Goal: Task Accomplishment & Management: Complete application form

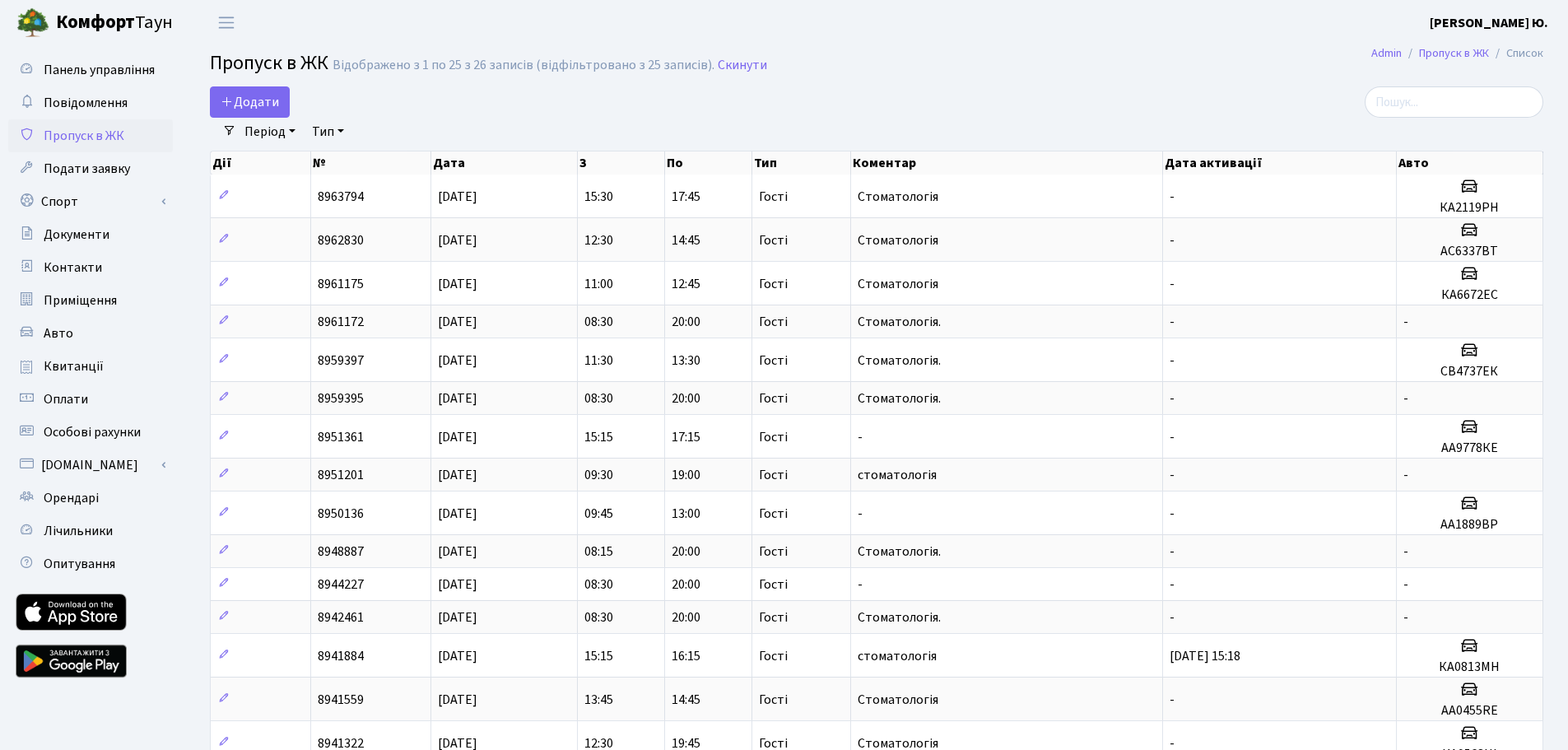
select select "25"
click at [227, 89] on link "Додати" at bounding box center [249, 102] width 79 height 31
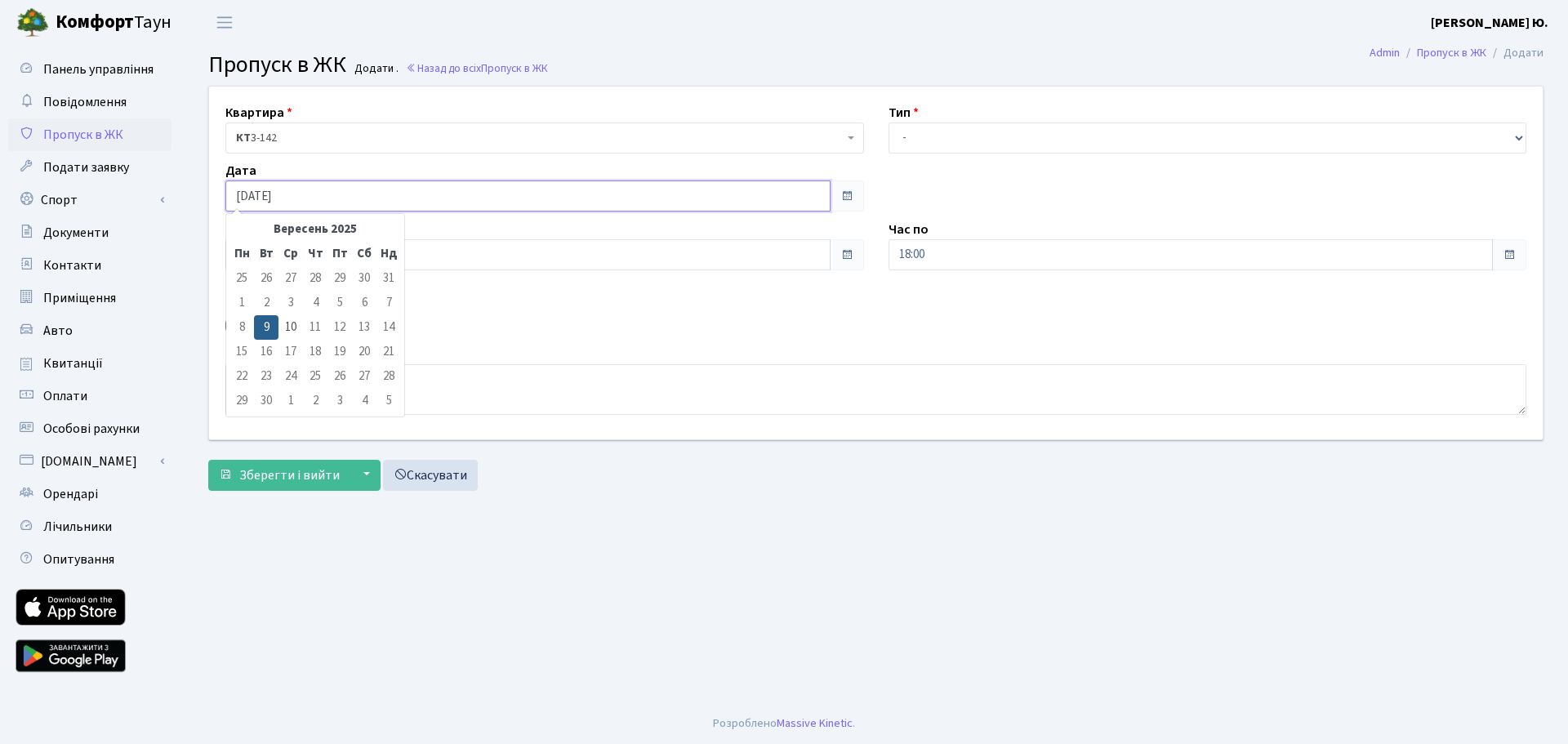
click at [297, 189] on input "[DATE]" at bounding box center [528, 196] width 605 height 31
click at [286, 326] on td "10" at bounding box center [290, 327] width 24 height 24
type input "[DATE]"
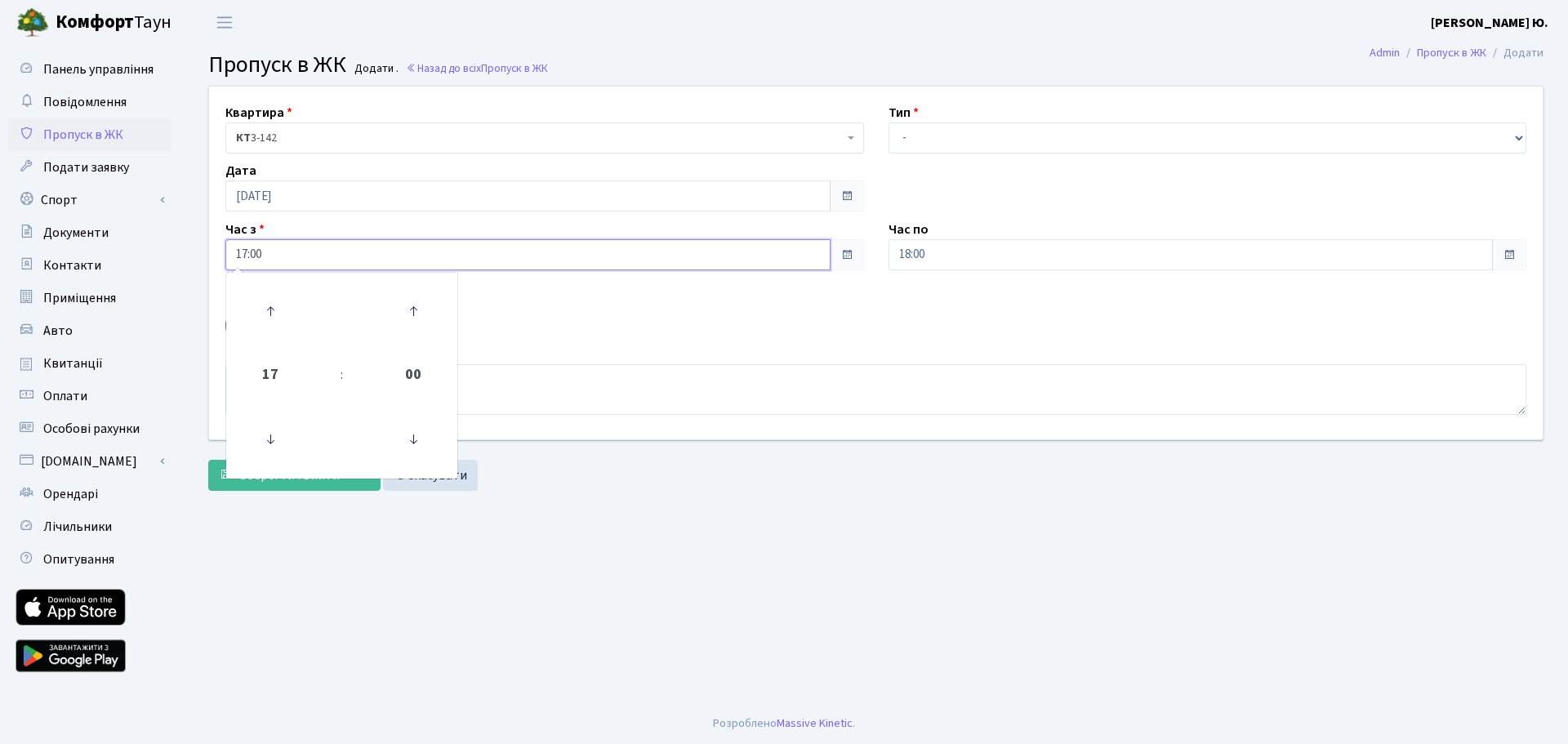
click at [256, 239] on input "17:00" at bounding box center [528, 255] width 605 height 31
click at [280, 419] on icon at bounding box center [270, 439] width 44 height 44
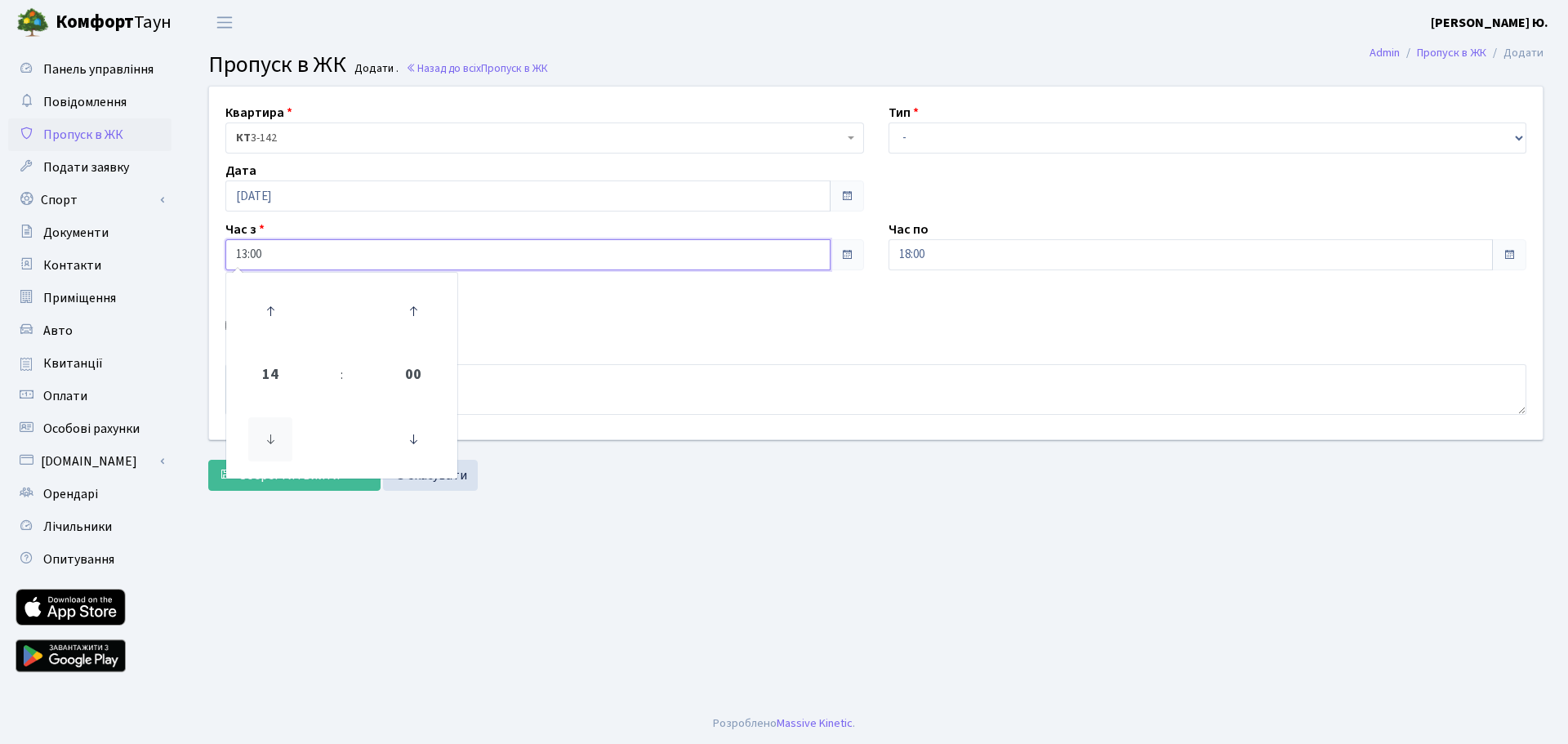
click at [280, 419] on icon at bounding box center [270, 439] width 44 height 44
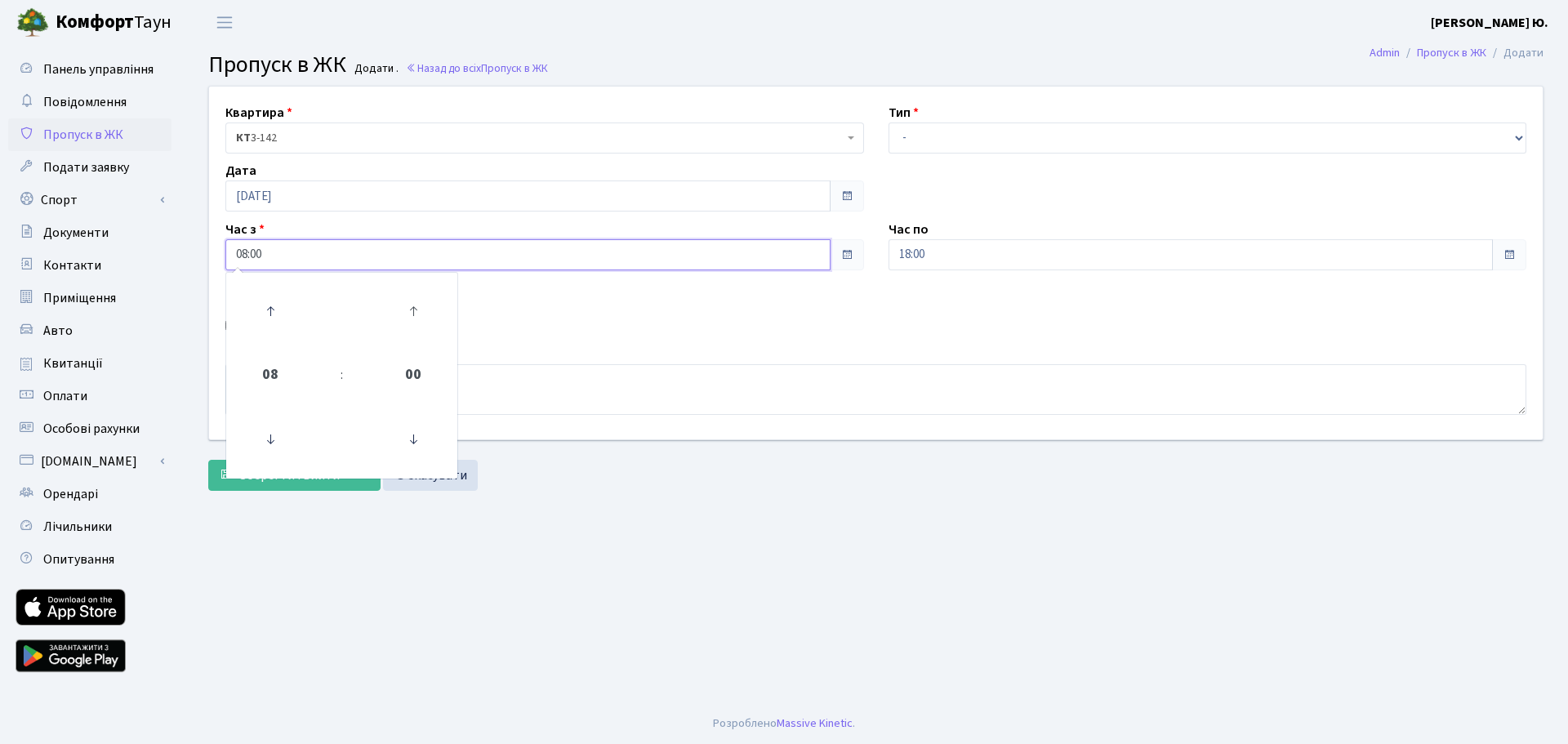
click at [422, 336] on link at bounding box center [412, 311] width 48 height 59
type input "08:30"
click at [917, 136] on select "- Доставка Таксі Гості Сервіс" at bounding box center [1207, 138] width 638 height 31
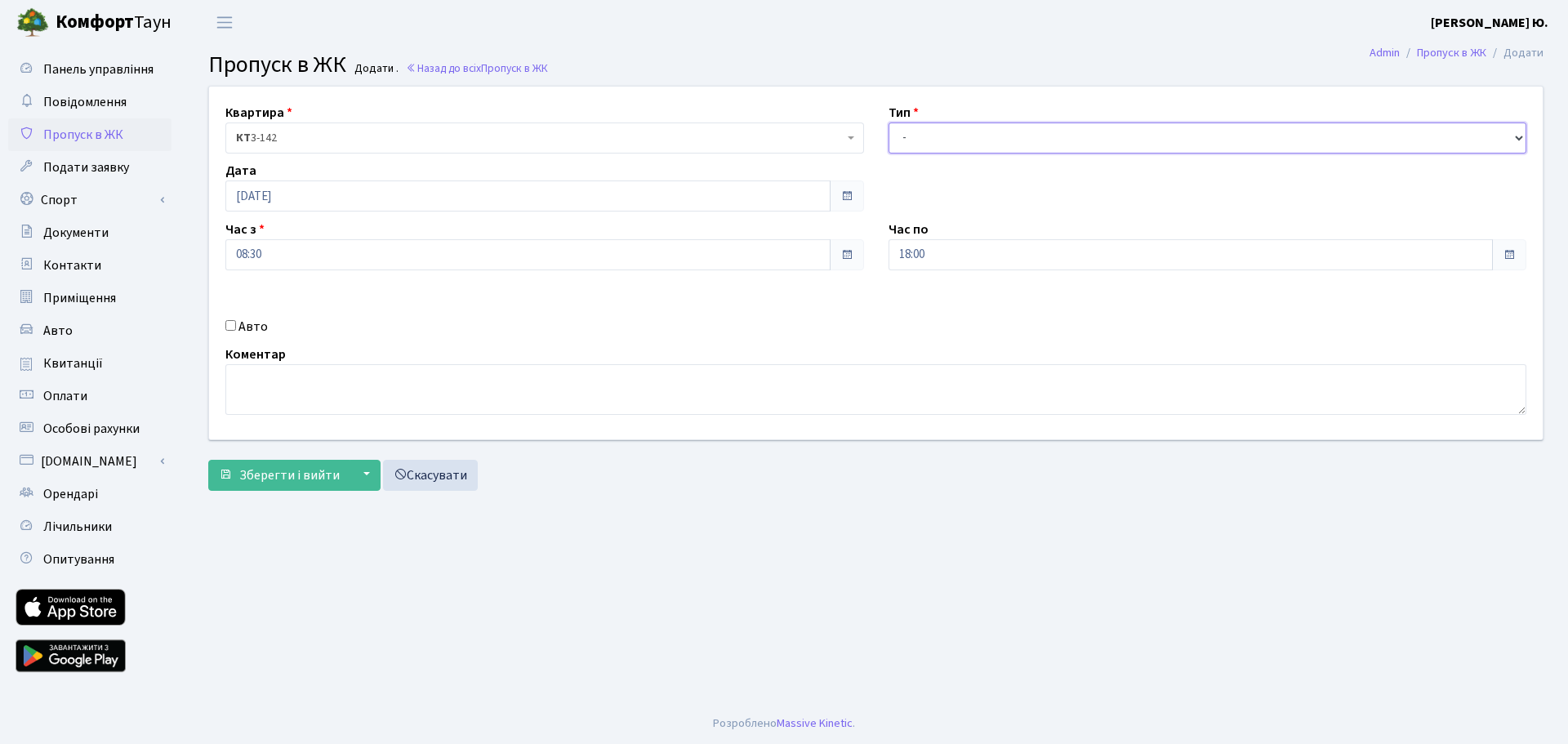
select select "3"
click at [888, 122] on select "- Доставка Таксі Гості Сервіс" at bounding box center [1207, 138] width 638 height 31
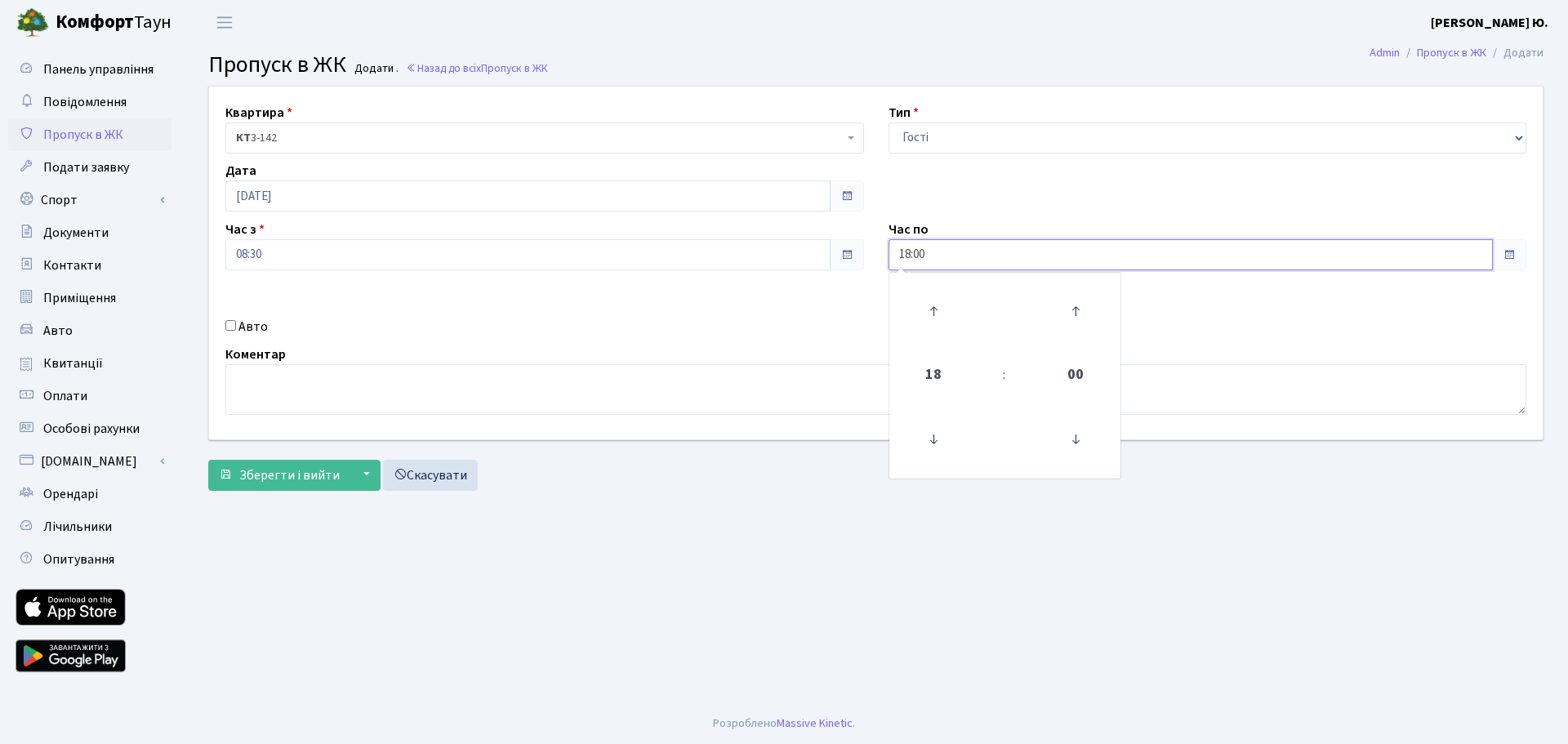
click at [915, 256] on input "18:00" at bounding box center [1191, 255] width 605 height 31
click at [930, 306] on icon at bounding box center [933, 311] width 44 height 44
type input "20:00"
click at [498, 394] on textarea at bounding box center [876, 390] width 1301 height 51
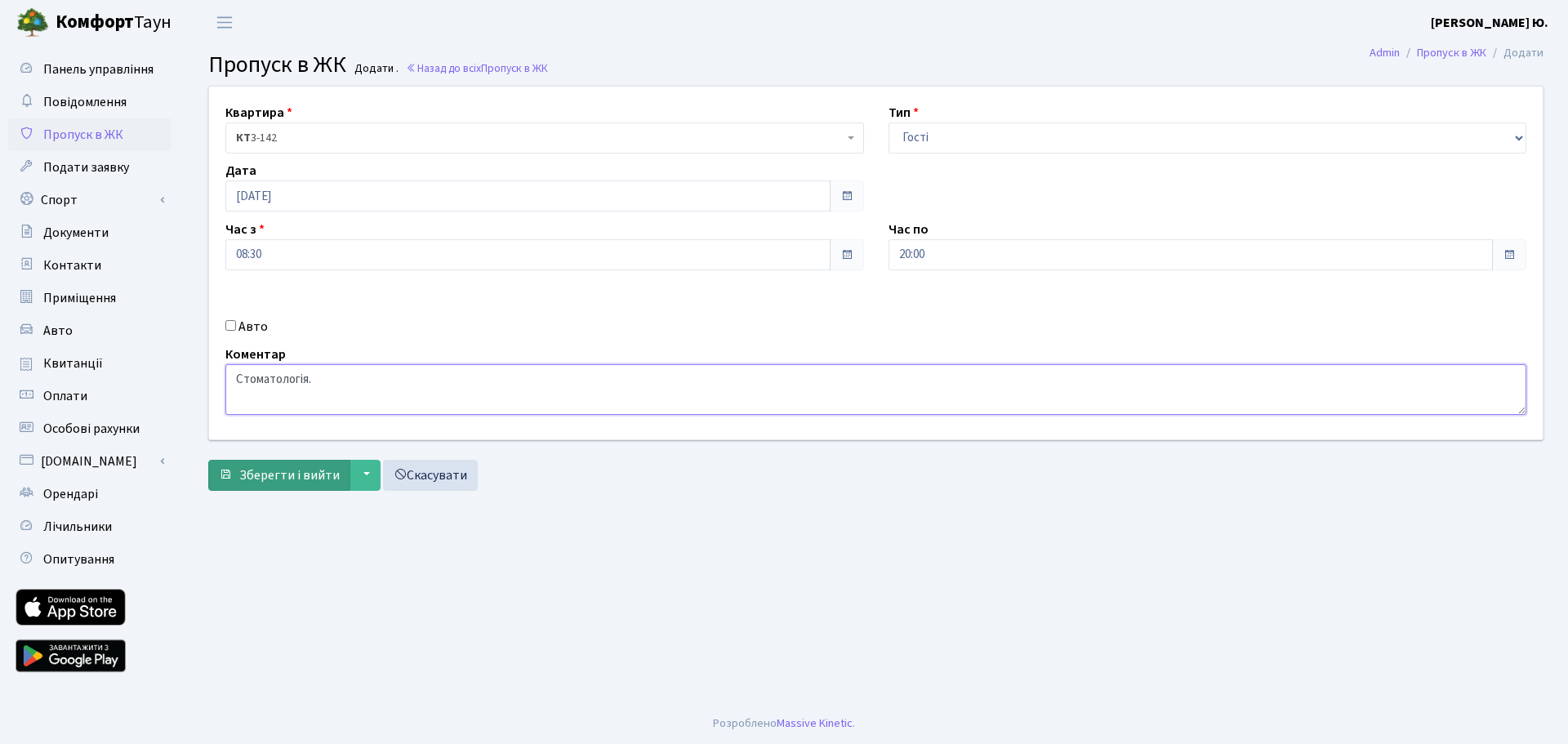
type textarea "Стоматологія."
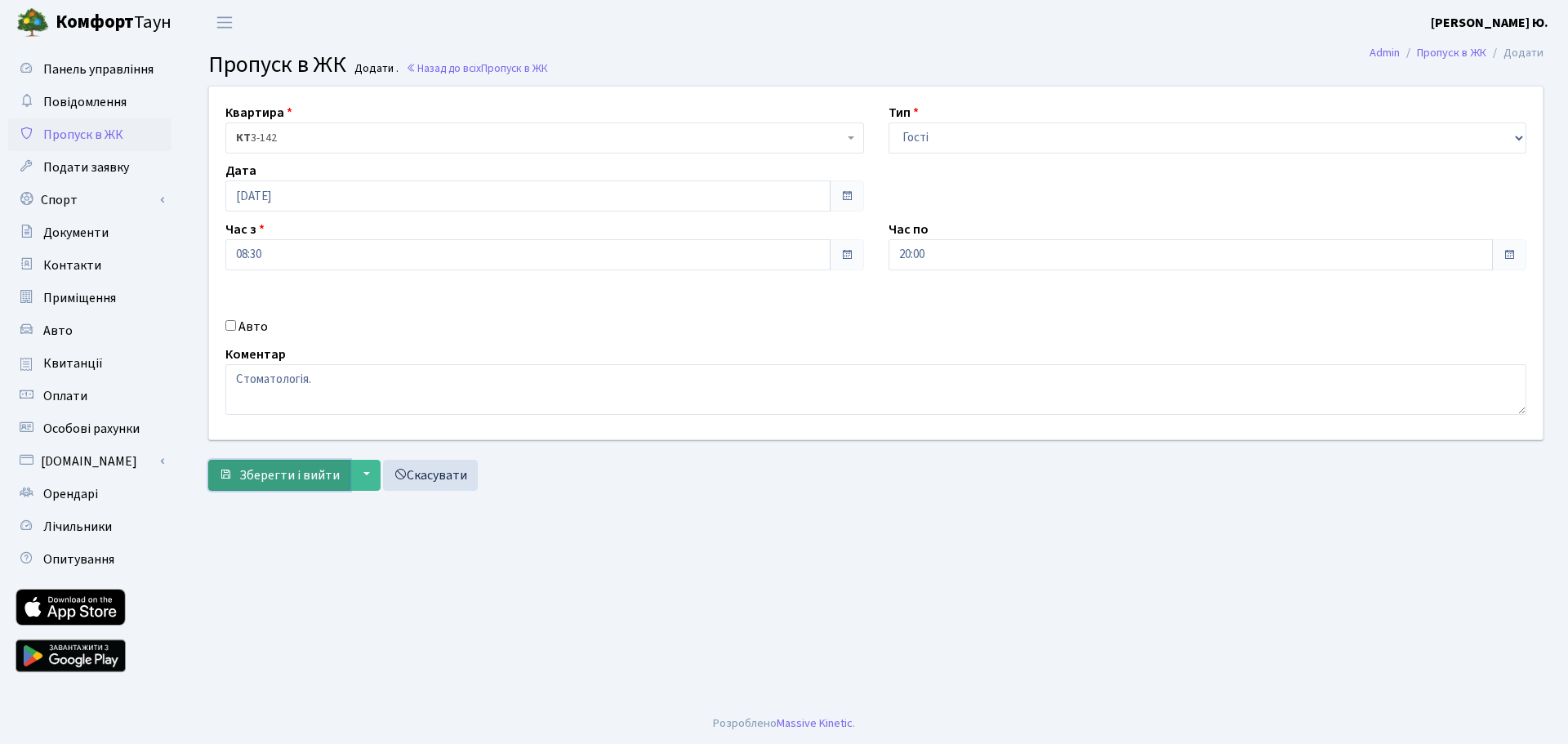
click at [284, 476] on span "Зберегти і вийти" at bounding box center [289, 475] width 101 height 18
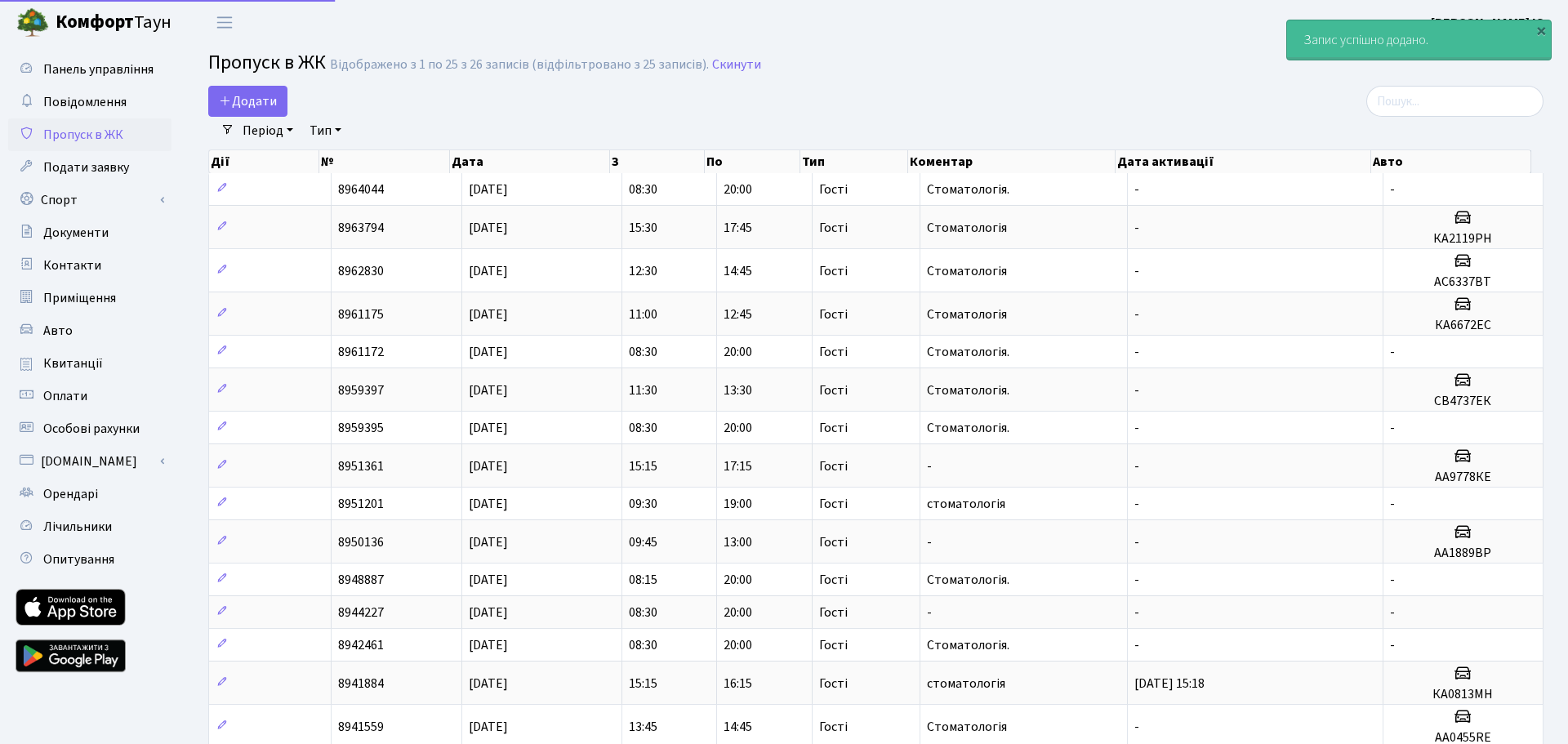
select select "25"
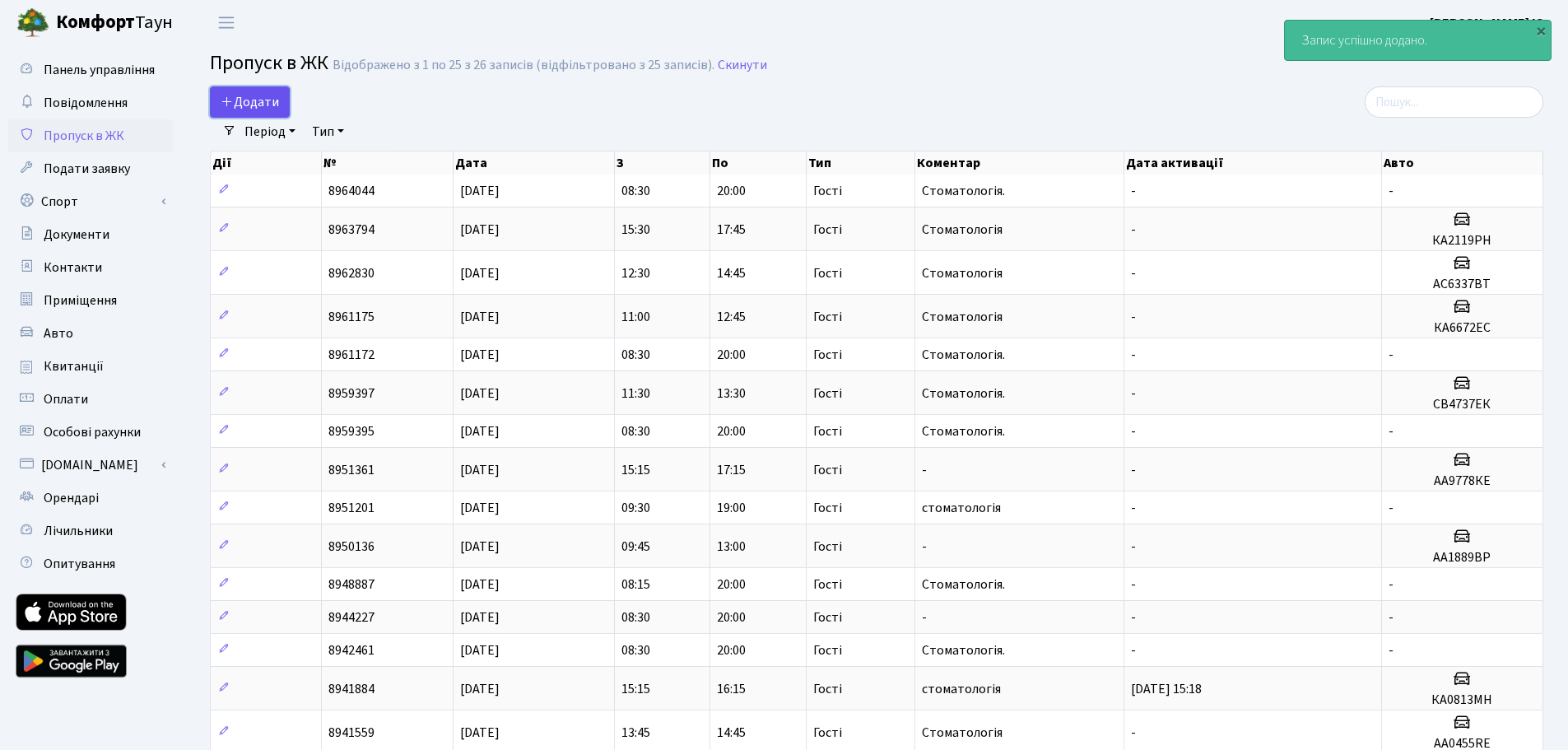
click at [245, 115] on link "Додати" at bounding box center [249, 102] width 79 height 31
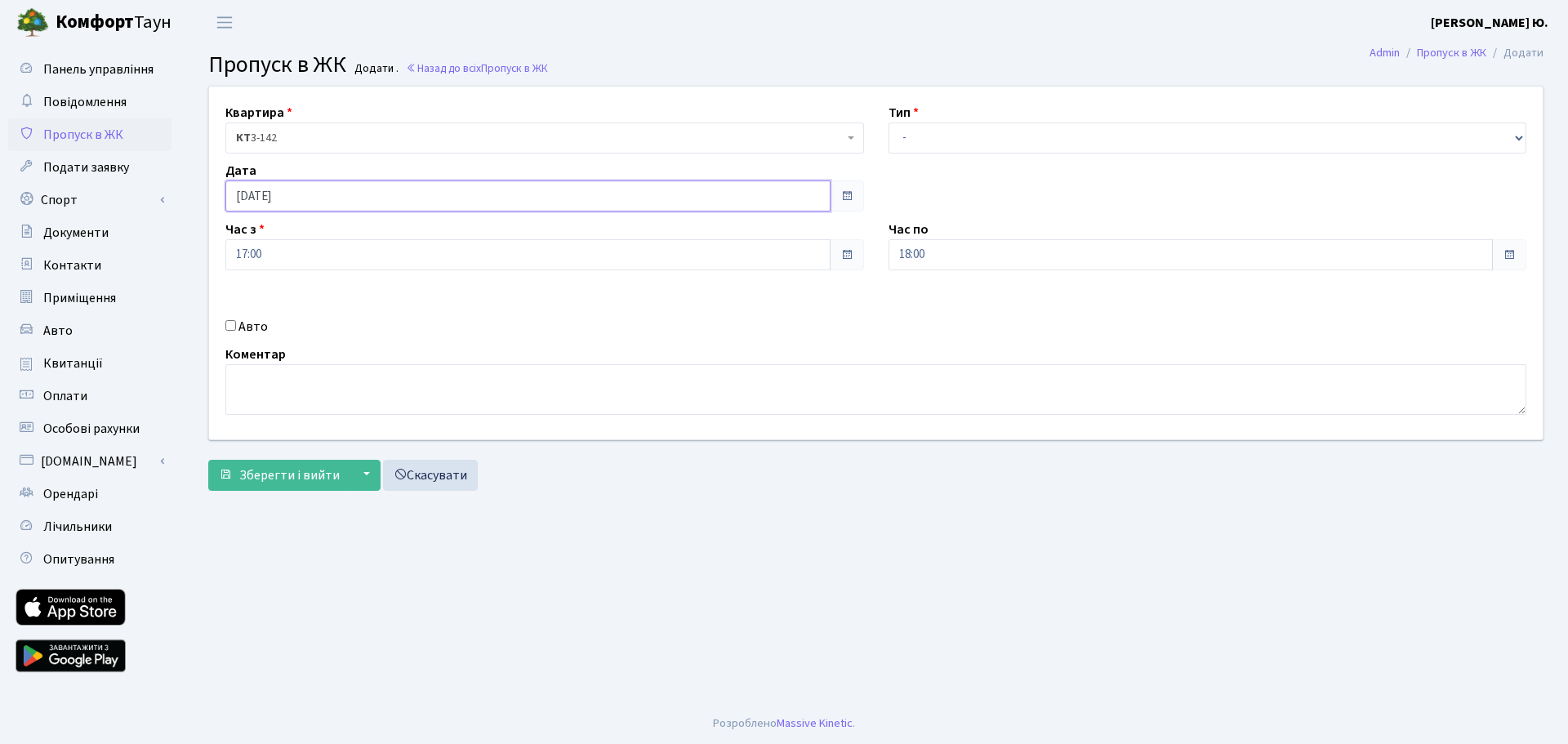
click at [313, 191] on input "[DATE]" at bounding box center [528, 196] width 605 height 31
click at [294, 322] on td "10" at bounding box center [290, 327] width 24 height 24
type input "[DATE]"
click at [271, 244] on input "17:00" at bounding box center [528, 255] width 605 height 31
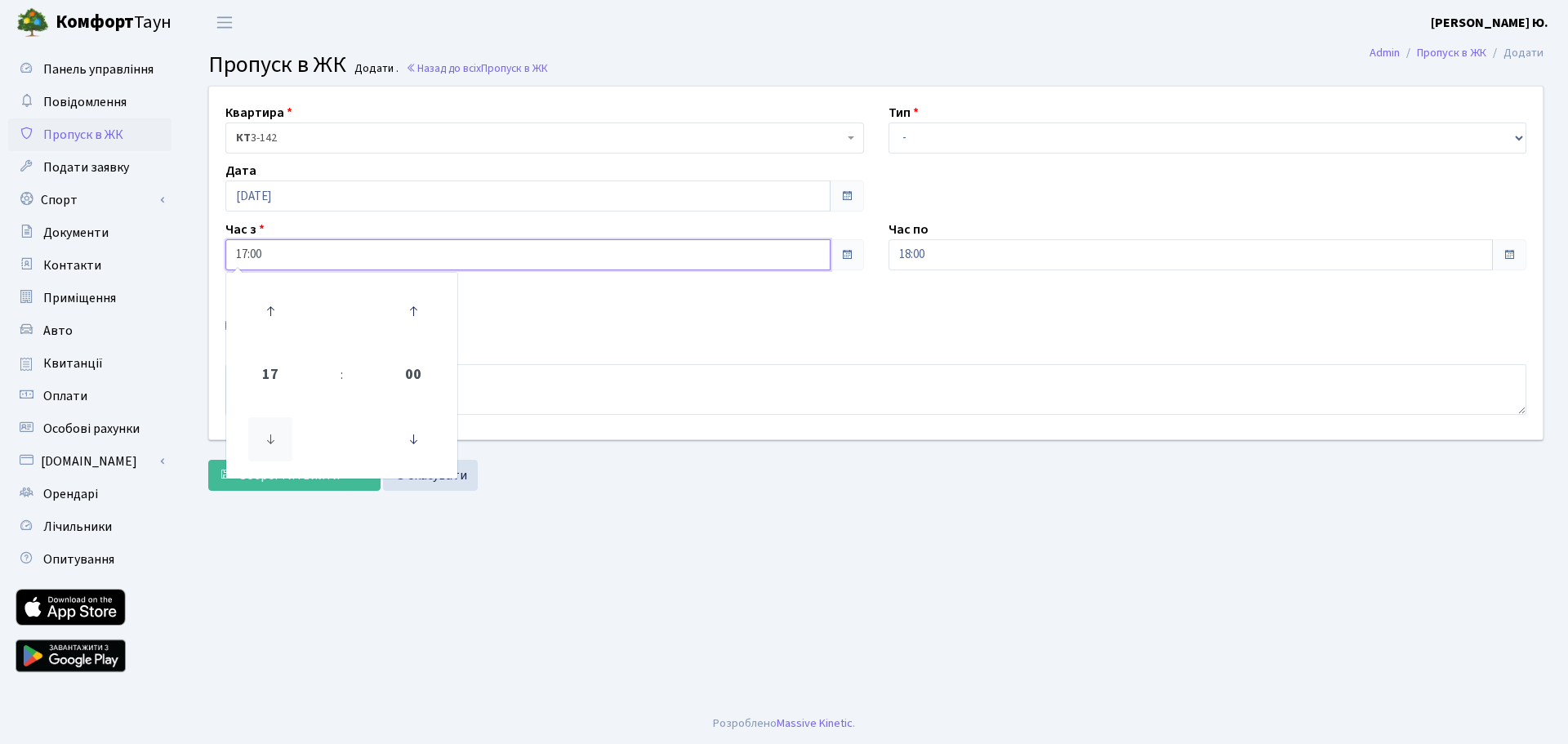
click at [266, 435] on icon at bounding box center [270, 439] width 44 height 44
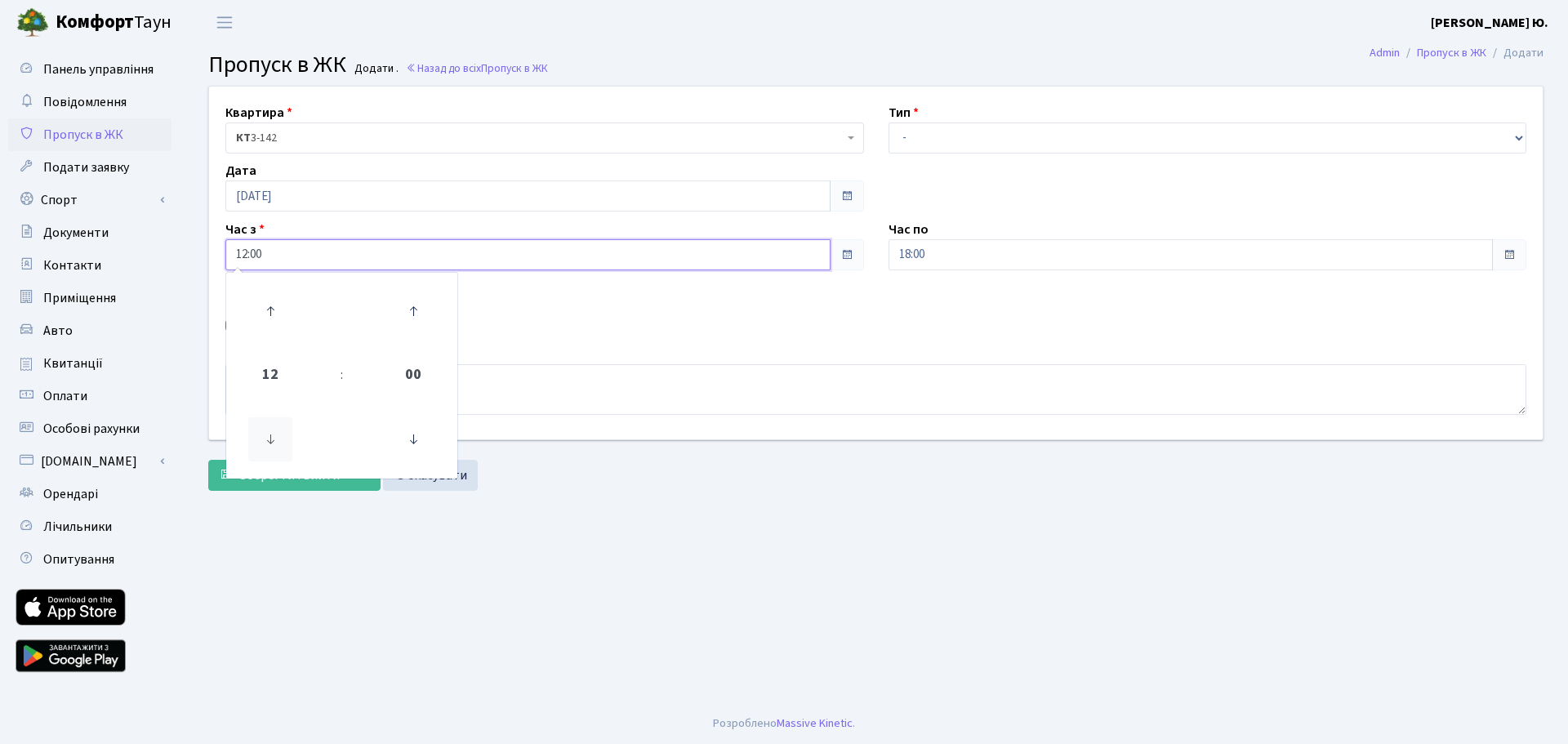
click at [267, 436] on icon at bounding box center [270, 439] width 44 height 44
click at [421, 303] on icon at bounding box center [413, 311] width 44 height 44
click at [410, 314] on icon at bounding box center [413, 311] width 44 height 44
type input "11:30"
click at [940, 140] on select "- Доставка Таксі Гості Сервіс" at bounding box center [1207, 138] width 638 height 31
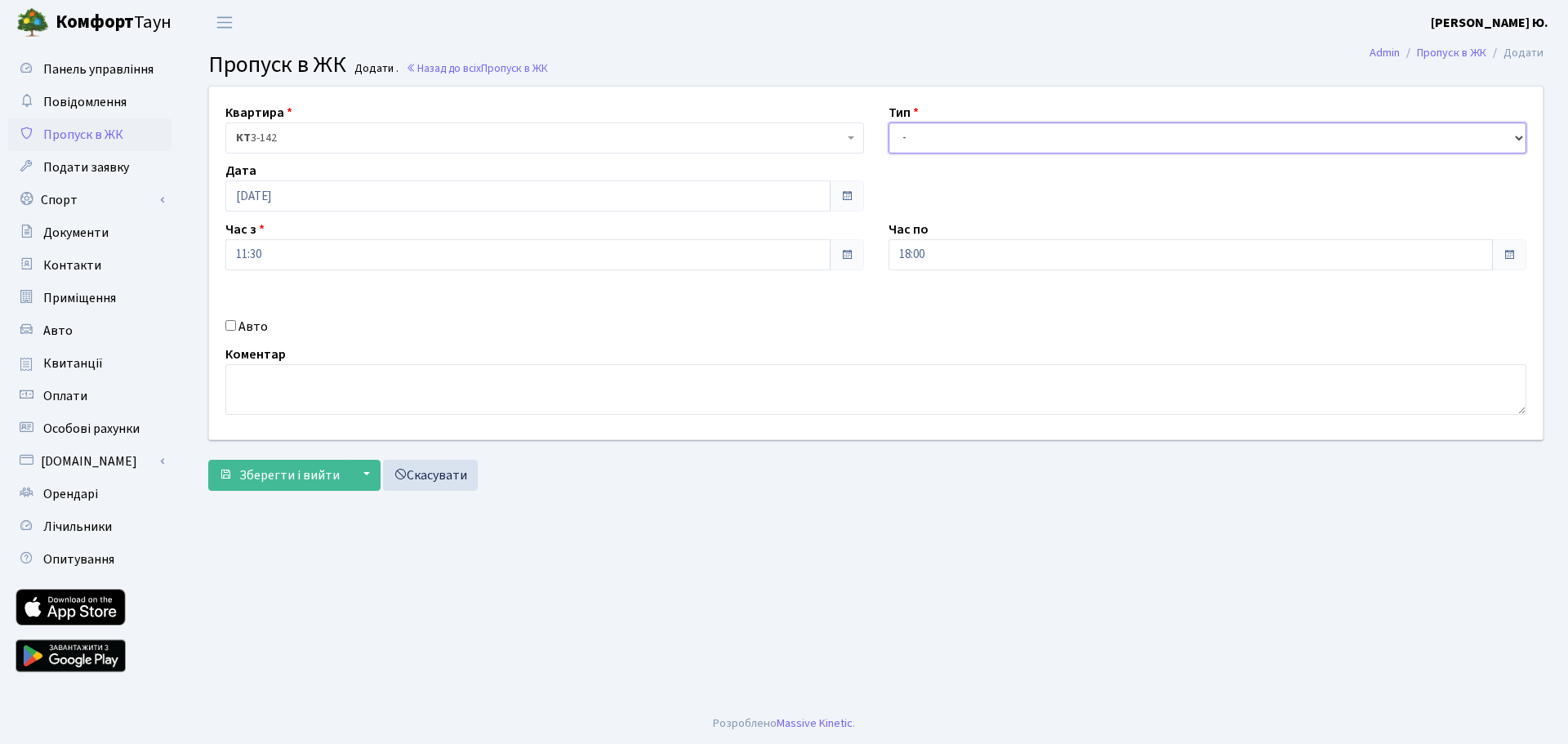
select select "3"
click at [888, 122] on select "- Доставка Таксі Гості Сервіс" at bounding box center [1207, 138] width 638 height 31
click at [934, 248] on input "18:00" at bounding box center [1191, 255] width 605 height 31
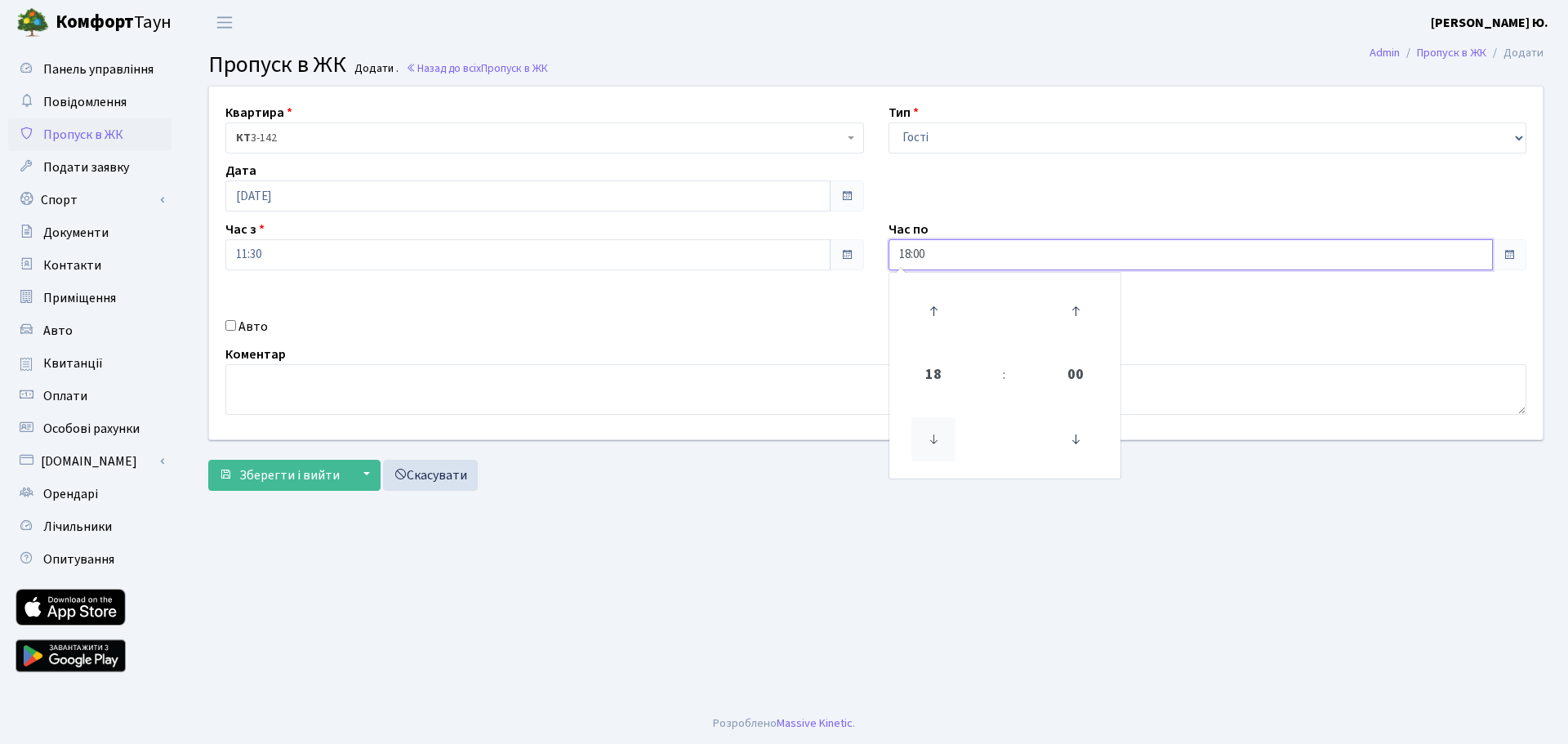
click at [940, 446] on icon at bounding box center [933, 439] width 44 height 44
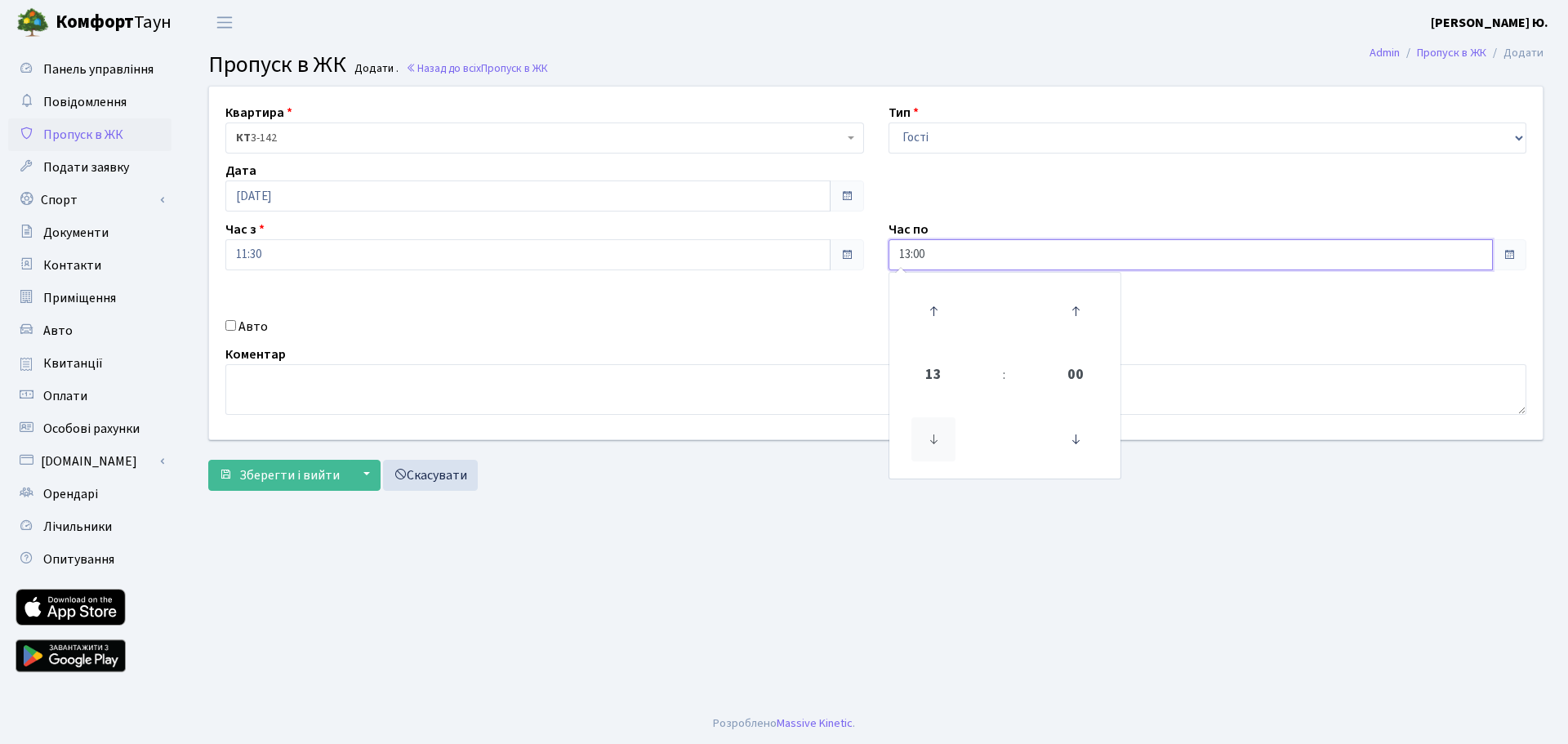
click at [924, 449] on icon at bounding box center [933, 439] width 44 height 44
type input "12:00"
click at [282, 382] on textarea at bounding box center [876, 390] width 1301 height 51
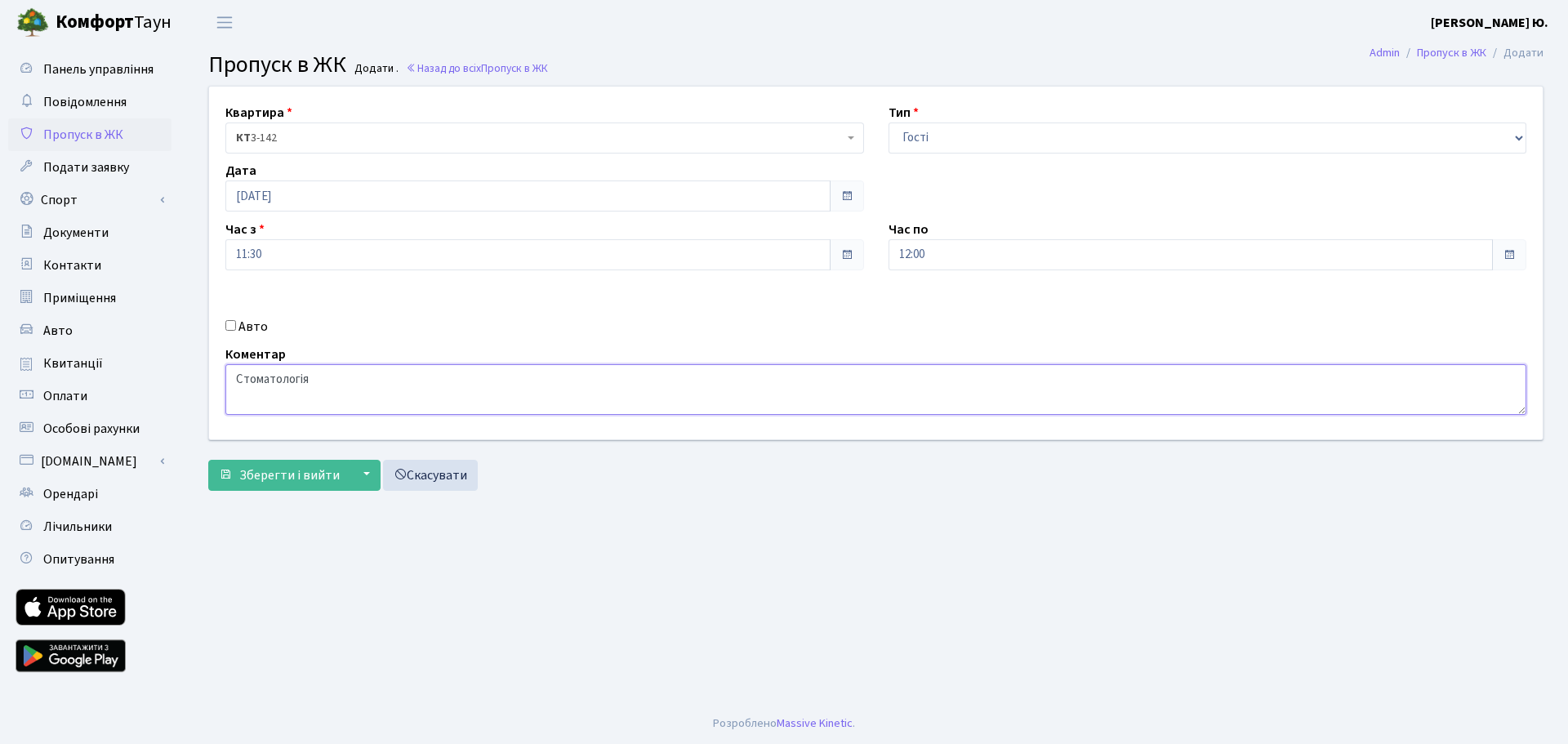
type textarea "Стоматологія"
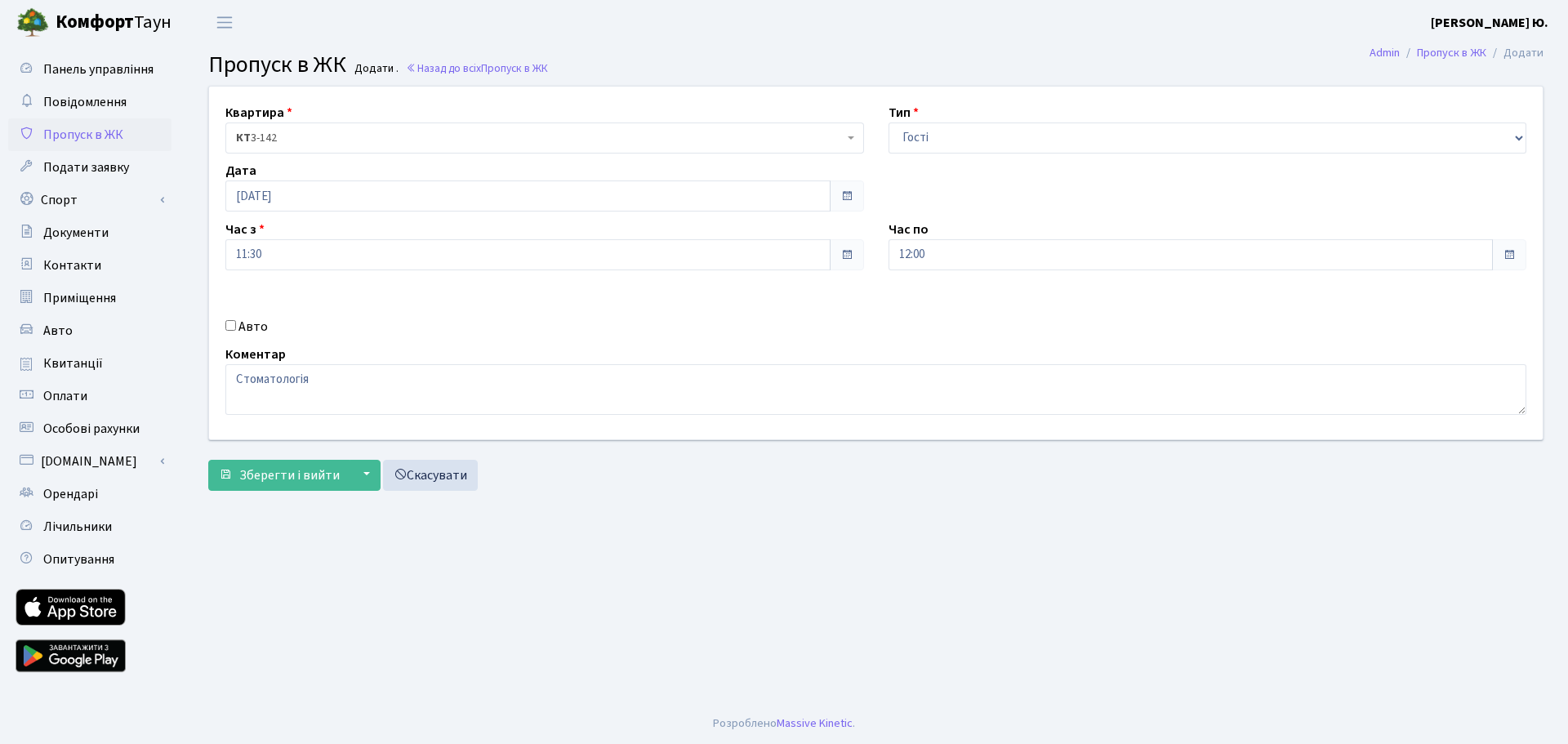
drag, startPoint x: 229, startPoint y: 327, endPoint x: 267, endPoint y: 333, distance: 38.5
click at [229, 326] on input "Авто" at bounding box center [231, 325] width 11 height 11
checkbox input "true"
paste input "Ка6228КР"
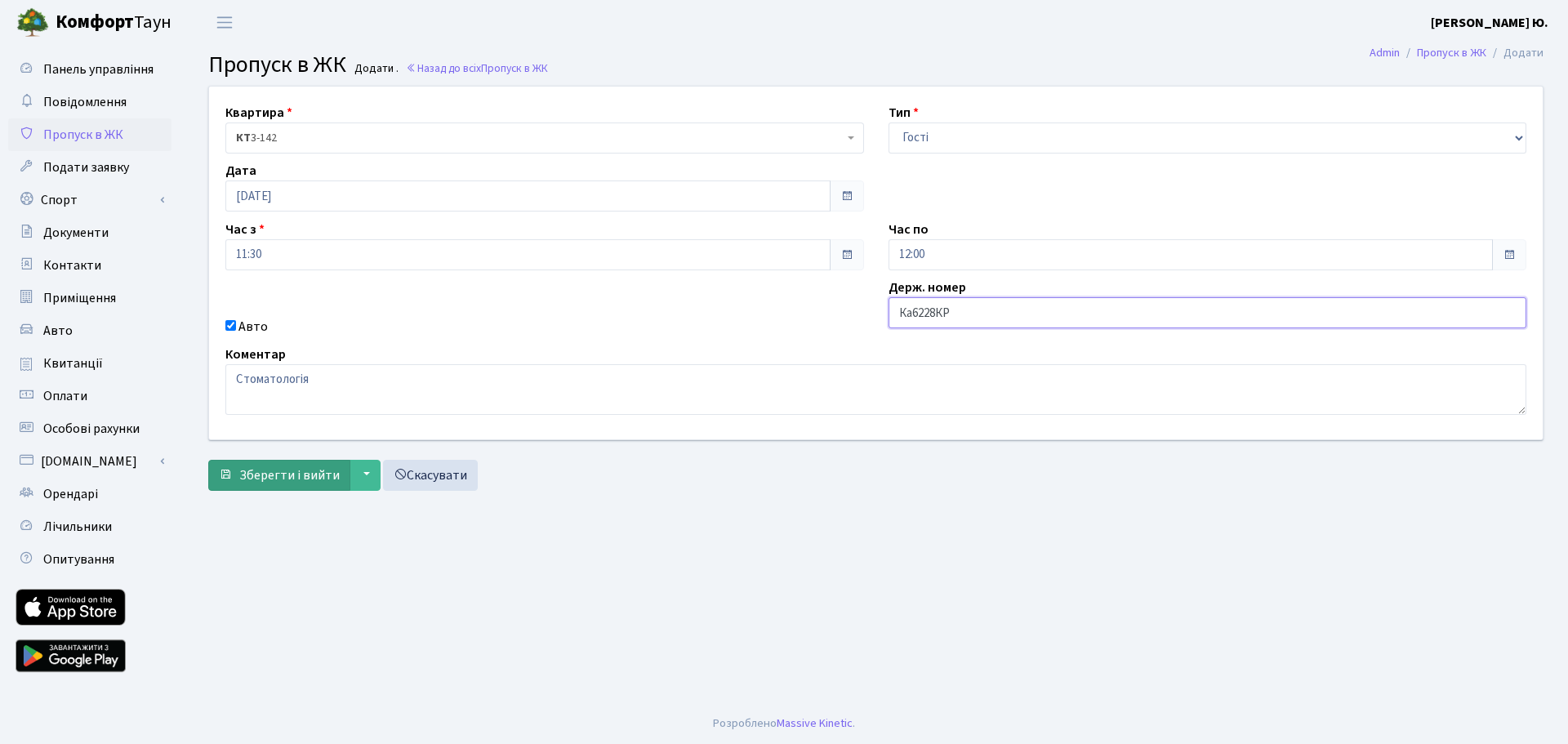
type input "Ка6228КР"
drag, startPoint x: 267, startPoint y: 466, endPoint x: 268, endPoint y: 477, distance: 11.0
click at [266, 466] on span "Зберегти і вийти" at bounding box center [289, 475] width 101 height 18
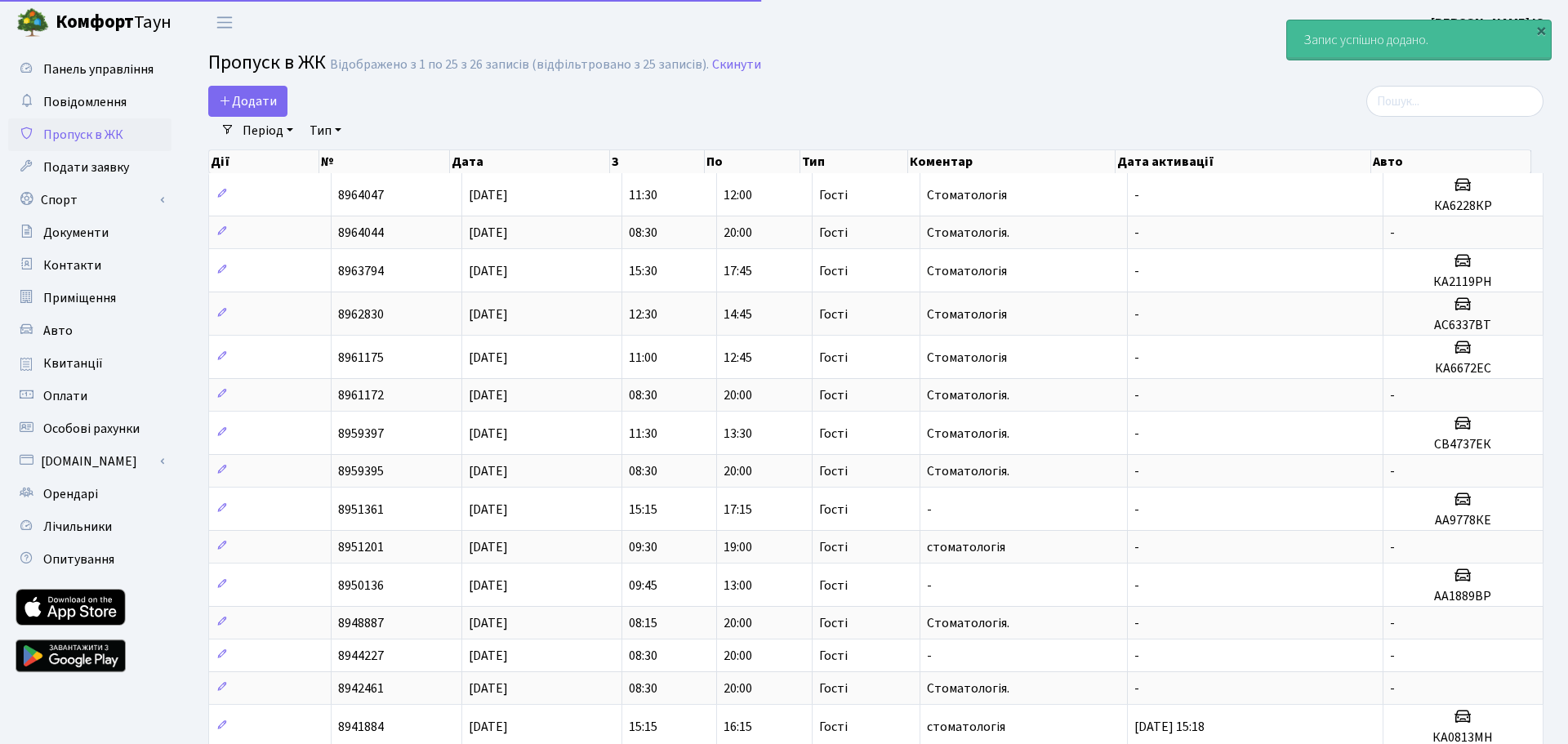
select select "25"
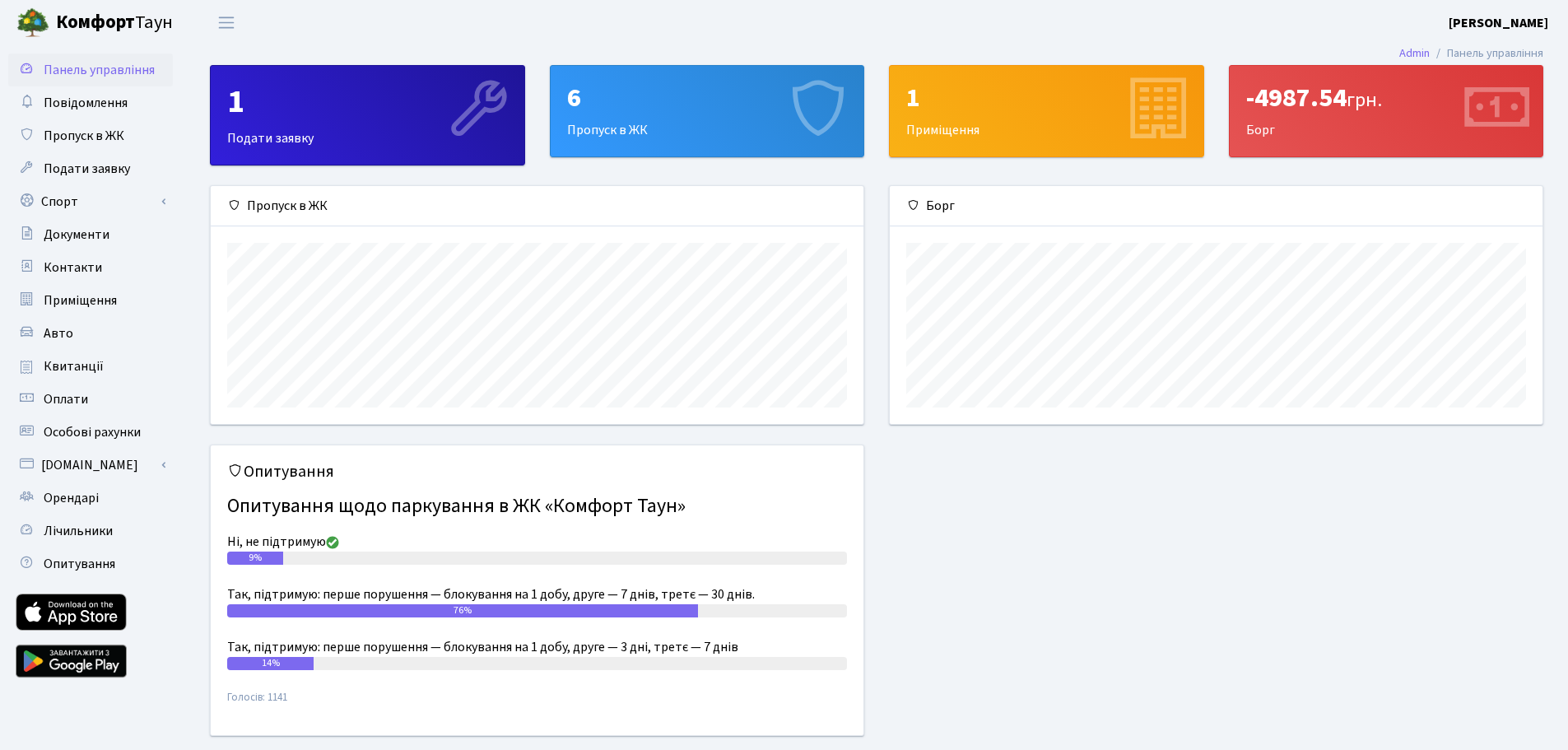
scroll to position [238, 652]
click at [96, 145] on link "Пропуск в ЖК" at bounding box center [90, 136] width 164 height 33
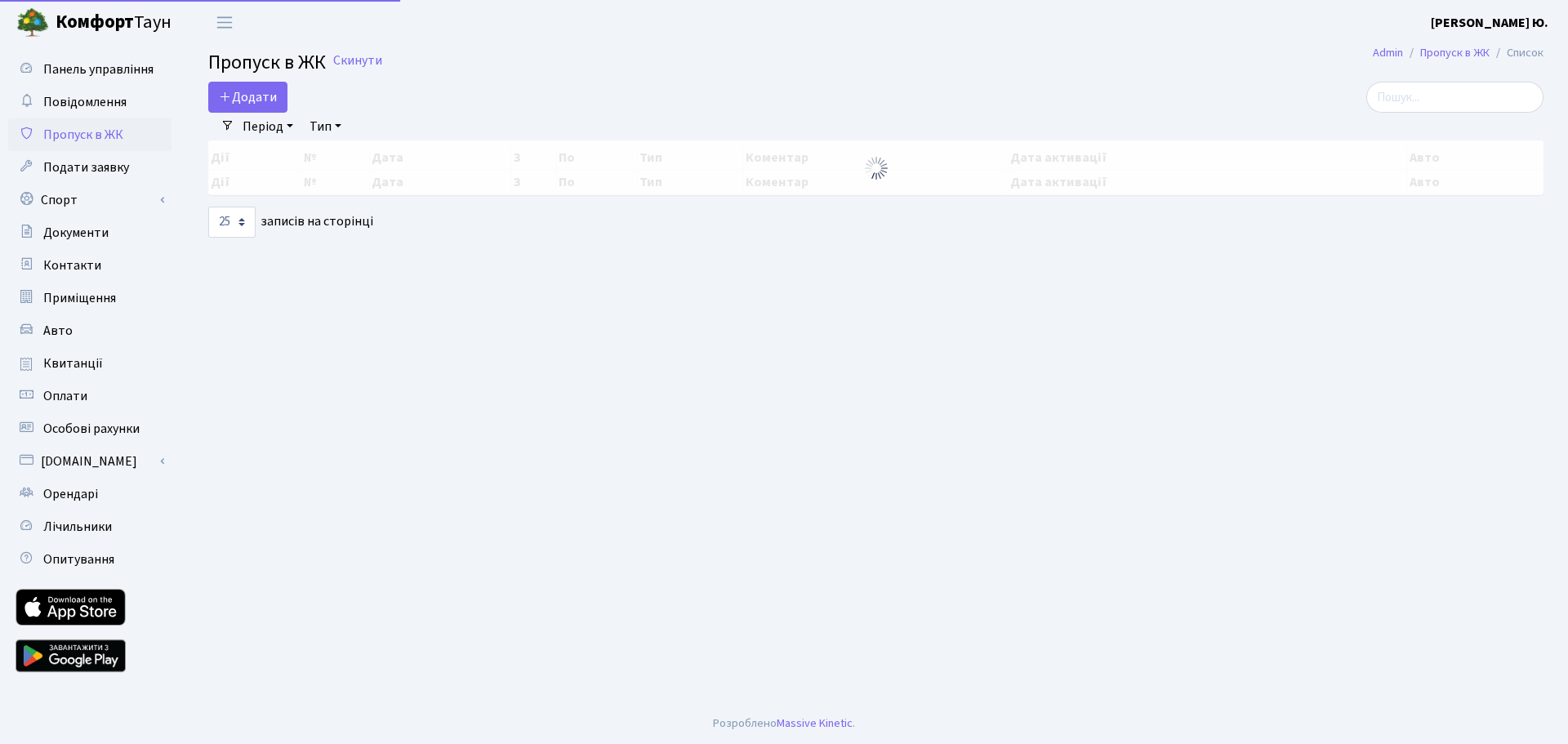
select select "25"
